Goal: Information Seeking & Learning: Check status

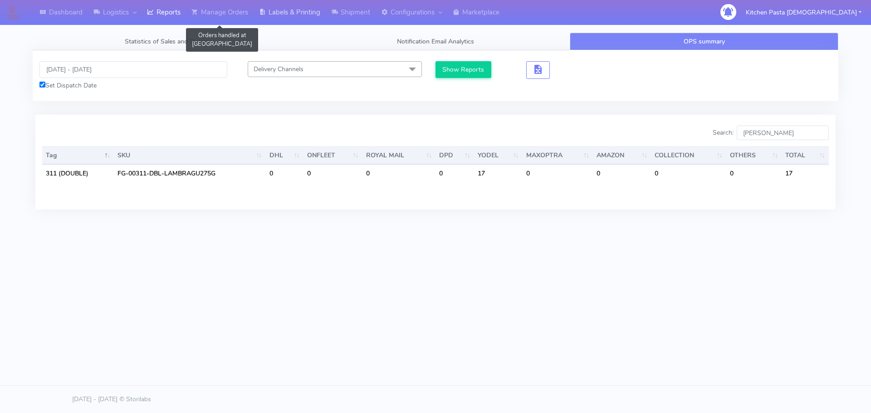
drag, startPoint x: 273, startPoint y: 12, endPoint x: 279, endPoint y: 12, distance: 6.4
click at [273, 12] on link "Labels & Printing" at bounding box center [290, 12] width 72 height 25
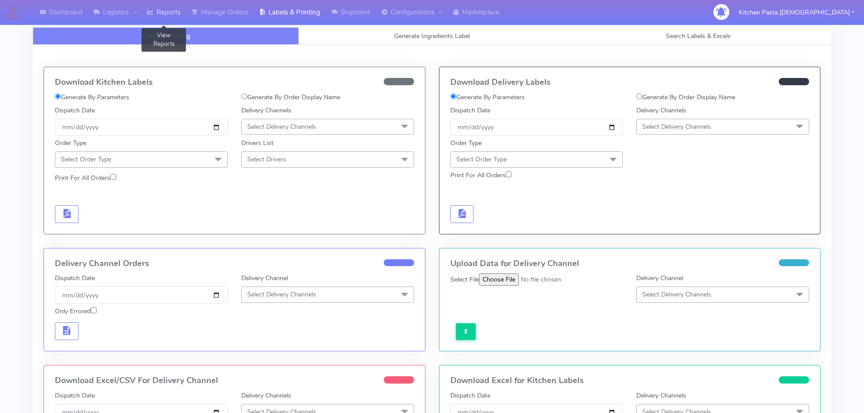
click at [171, 11] on link "Reports" at bounding box center [164, 12] width 44 height 25
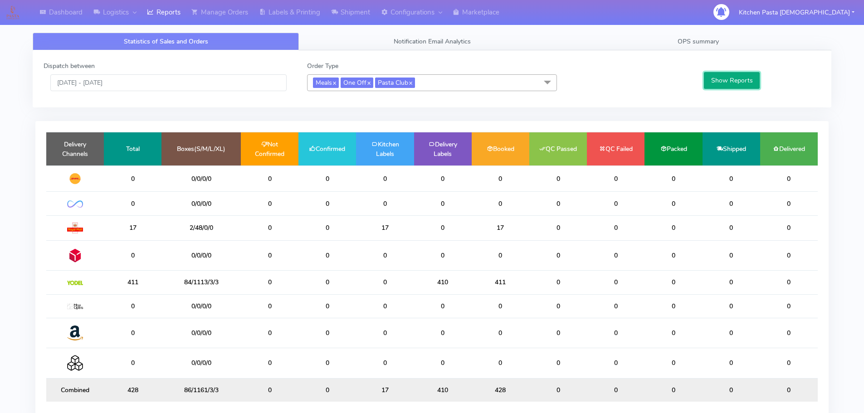
click at [741, 78] on button "Show Reports" at bounding box center [732, 80] width 56 height 17
click at [728, 44] on link "OPS summary" at bounding box center [698, 42] width 266 height 18
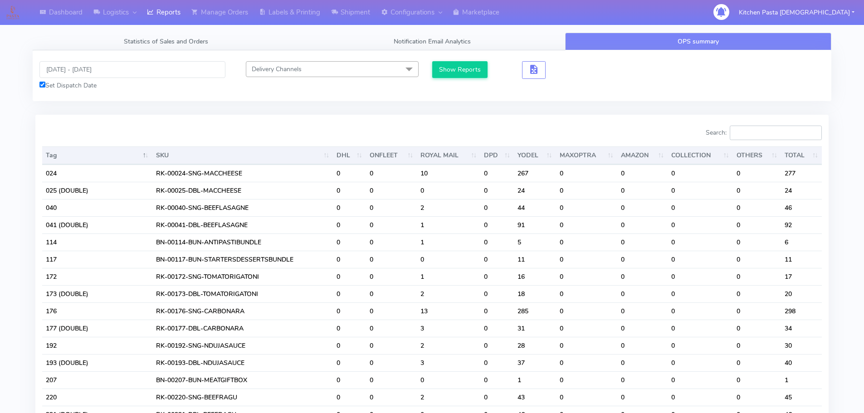
click at [759, 134] on input "Search:" at bounding box center [776, 133] width 92 height 15
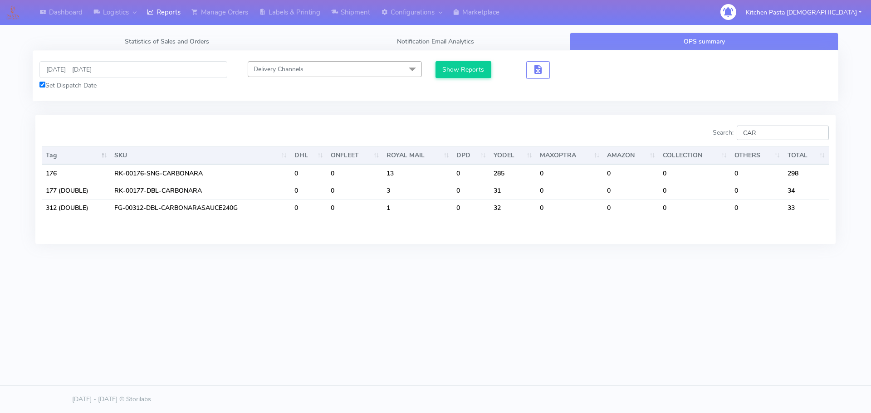
type input "CAR"
click at [143, 69] on input "[DATE] - [DATE]" at bounding box center [133, 69] width 188 height 17
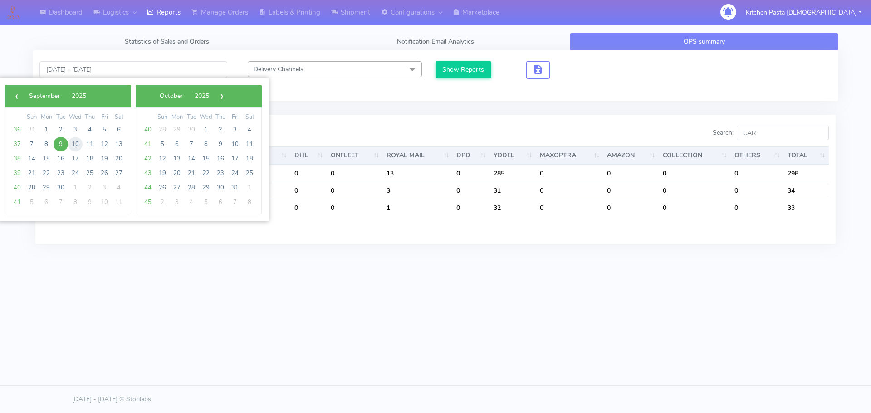
click at [79, 148] on span "10" at bounding box center [75, 144] width 15 height 15
type input "[DATE] - [DATE]"
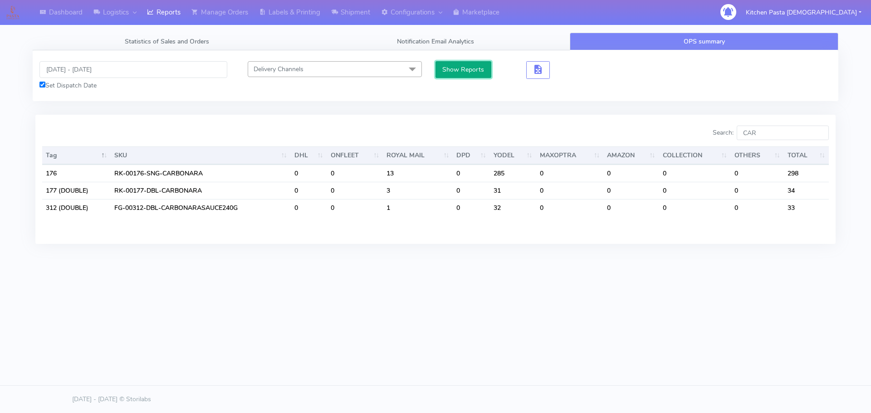
click at [475, 64] on button "Show Reports" at bounding box center [464, 69] width 56 height 17
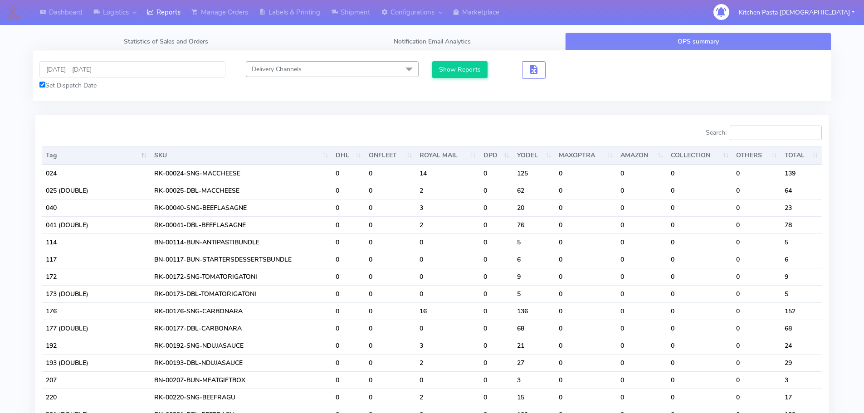
click at [755, 137] on input "Search:" at bounding box center [776, 133] width 92 height 15
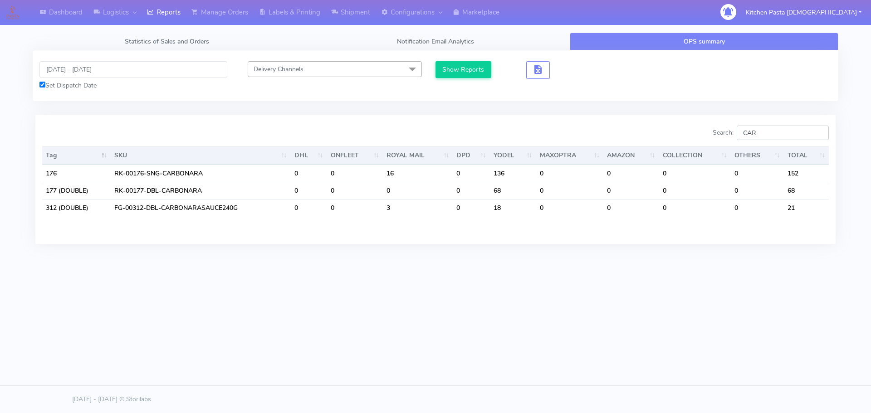
type input "CAR"
click at [127, 68] on input "[DATE] - [DATE]" at bounding box center [133, 69] width 188 height 17
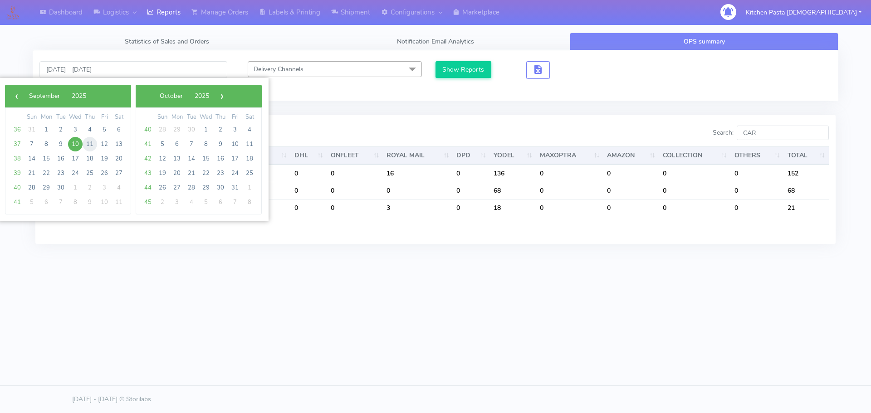
click at [90, 146] on span "11" at bounding box center [90, 144] width 15 height 15
type input "[DATE] - [DATE]"
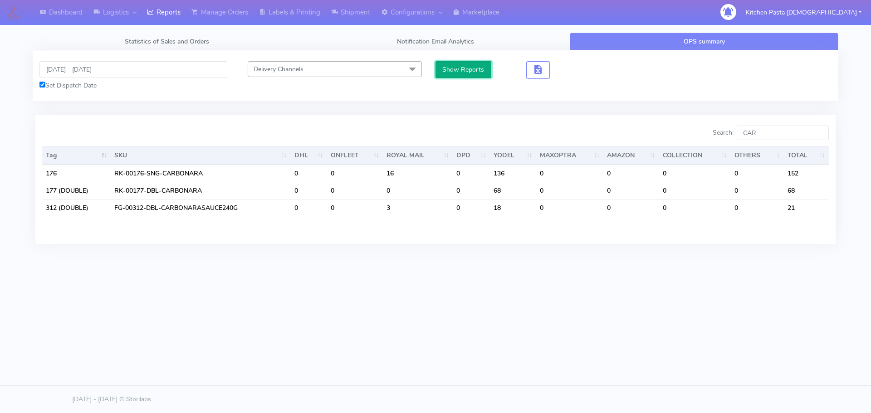
click at [475, 73] on button "Show Reports" at bounding box center [464, 69] width 56 height 17
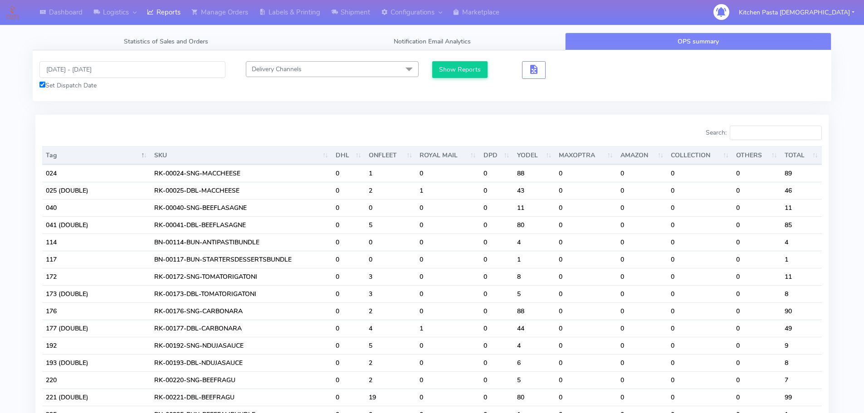
drag, startPoint x: 747, startPoint y: 125, endPoint x: 743, endPoint y: 141, distance: 16.0
click at [743, 141] on div "Search:" at bounding box center [630, 135] width 383 height 18
click at [743, 138] on input "Search:" at bounding box center [776, 133] width 92 height 15
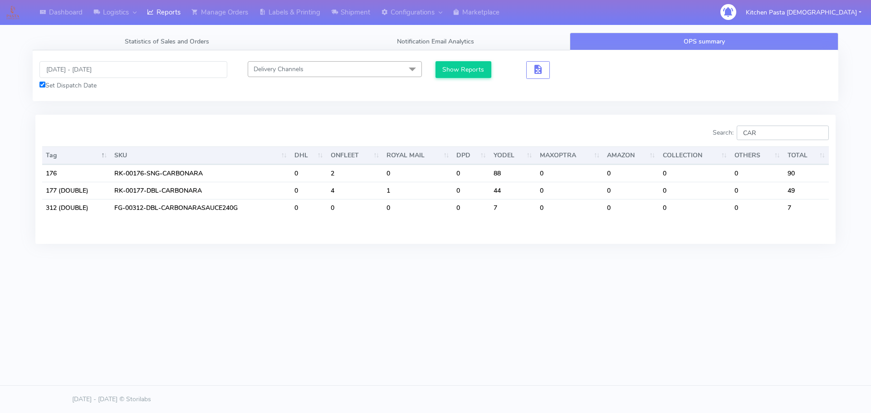
type input "CAR"
